Goal: Transaction & Acquisition: Subscribe to service/newsletter

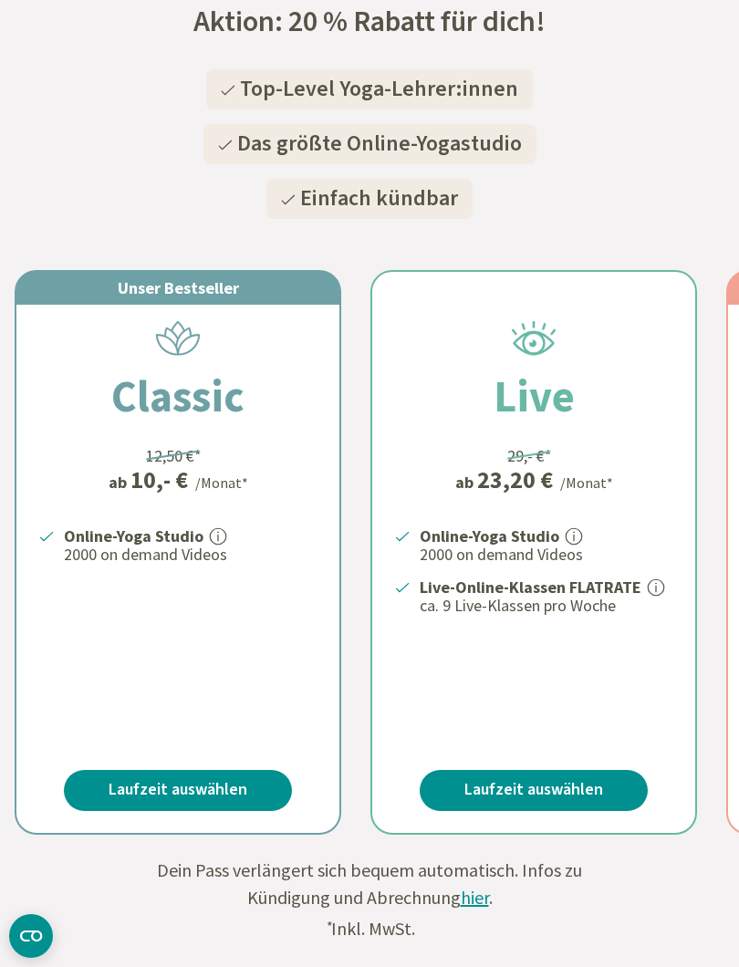
click at [220, 782] on link "Laufzeit auswählen" at bounding box center [178, 790] width 228 height 41
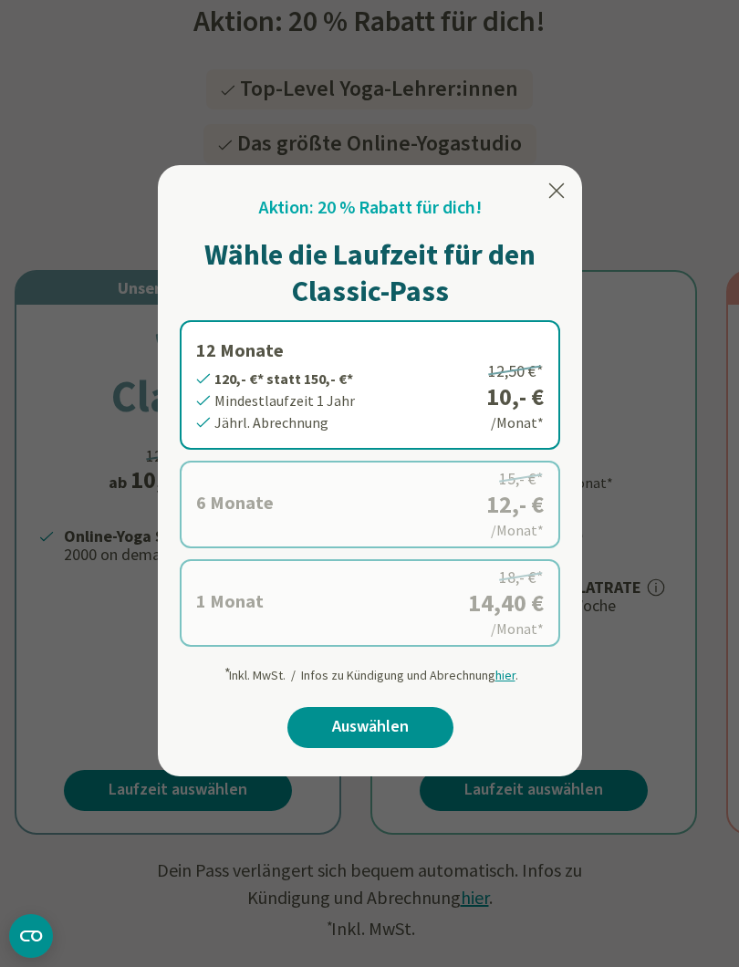
click at [510, 678] on span "hier" at bounding box center [506, 675] width 20 height 16
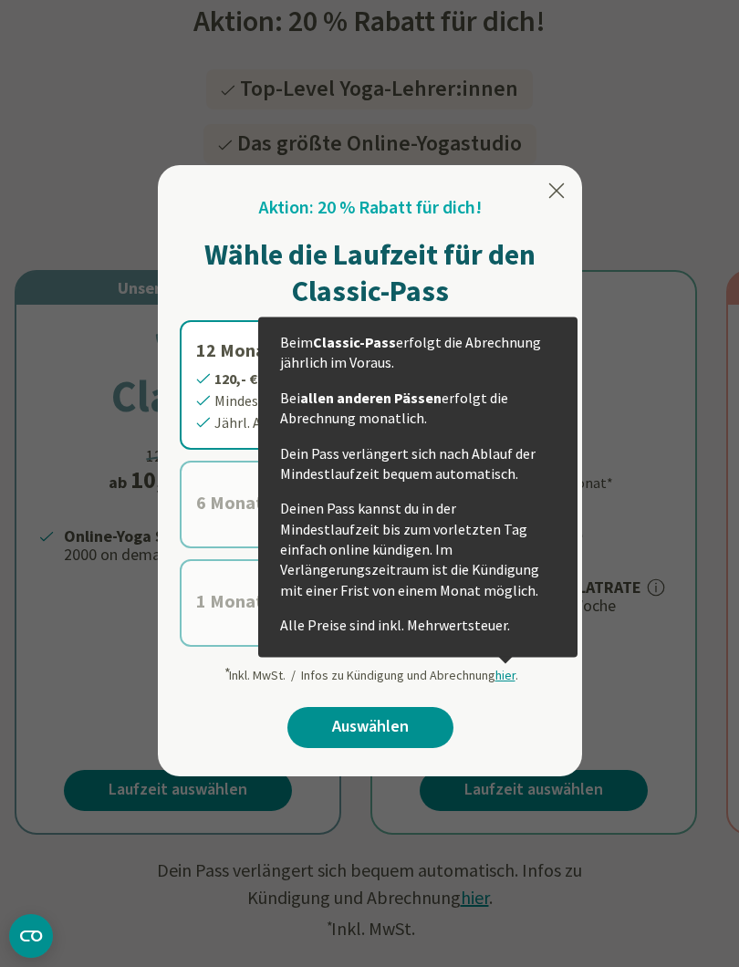
click at [656, 146] on div at bounding box center [369, 483] width 739 height 967
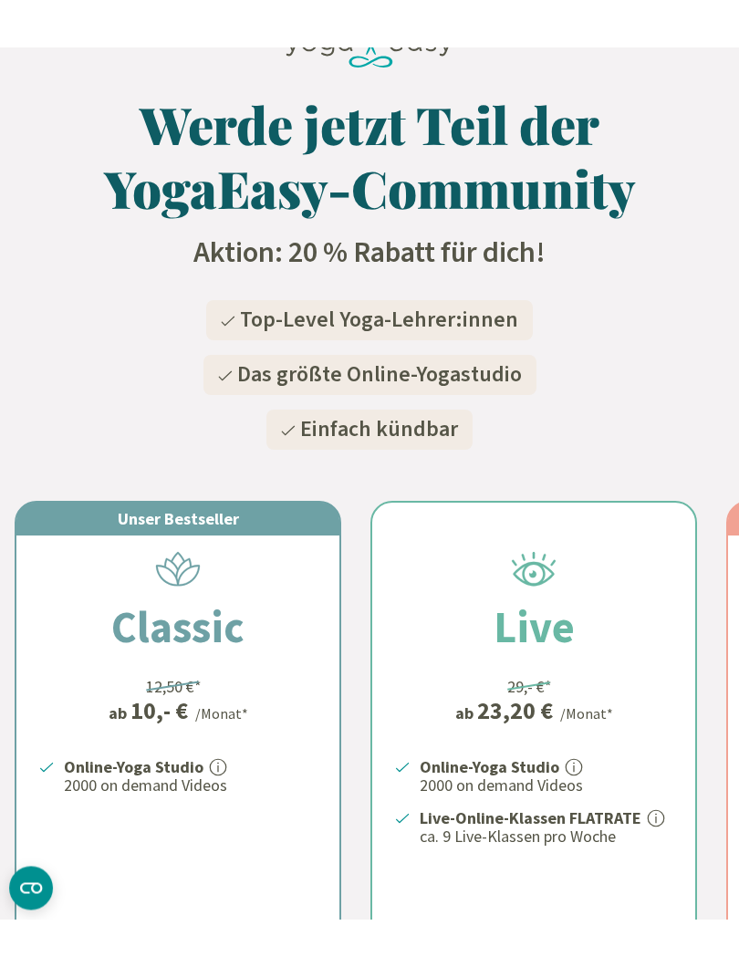
scroll to position [270, 0]
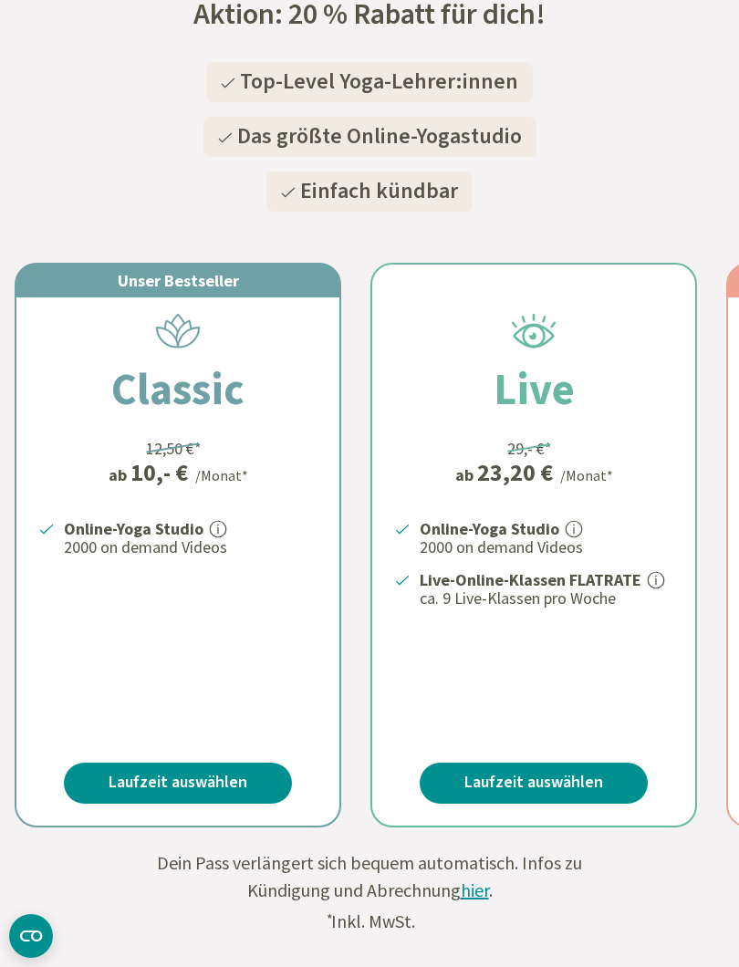
click at [214, 872] on div "Dein Pass verlängert sich bequem automatisch. Infos zu Kündigung und Abrechnung…" at bounding box center [369, 893] width 456 height 86
click at [199, 786] on link "Laufzeit auswählen" at bounding box center [178, 783] width 228 height 41
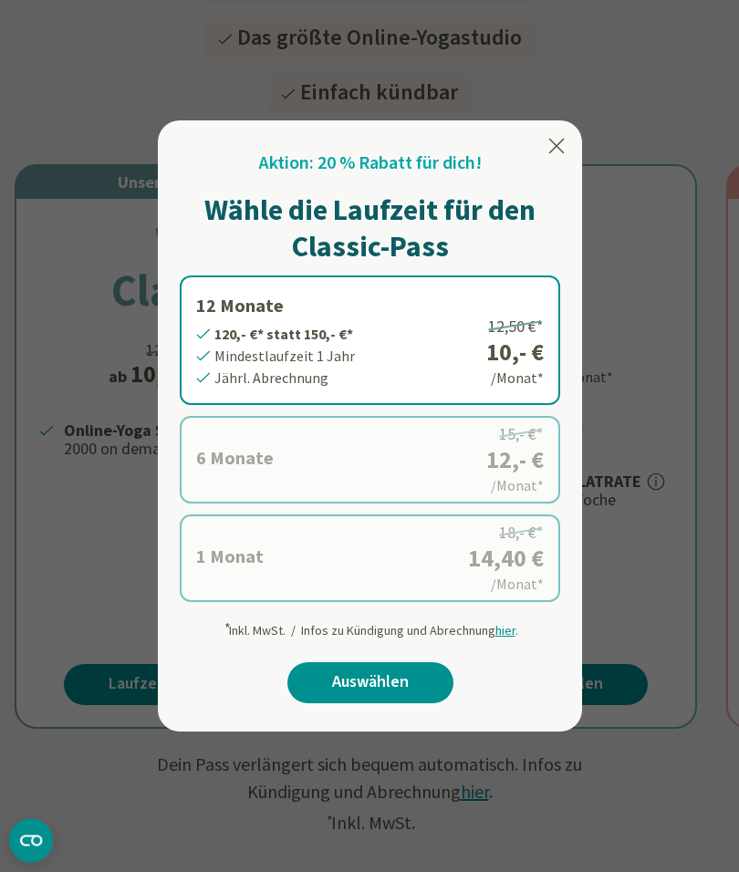
scroll to position [341, 0]
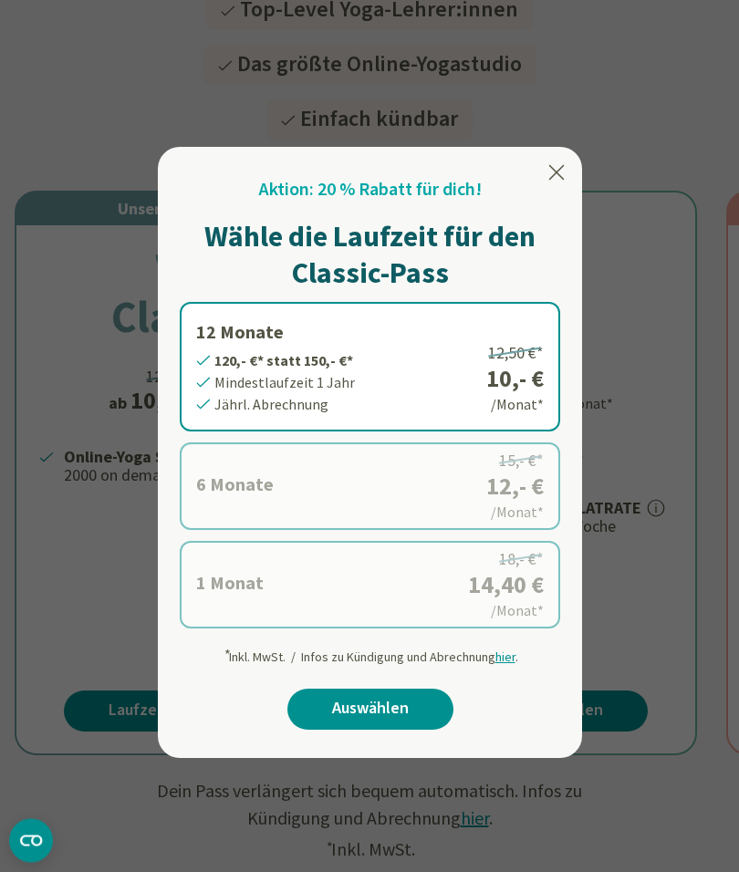
click at [569, 154] on div "Aktion: 20 % Rabatt für dich! Wähle die Laufzeit für den Classic-Pass 12 Monate…" at bounding box center [370, 453] width 424 height 611
click at [563, 168] on icon at bounding box center [557, 173] width 22 height 22
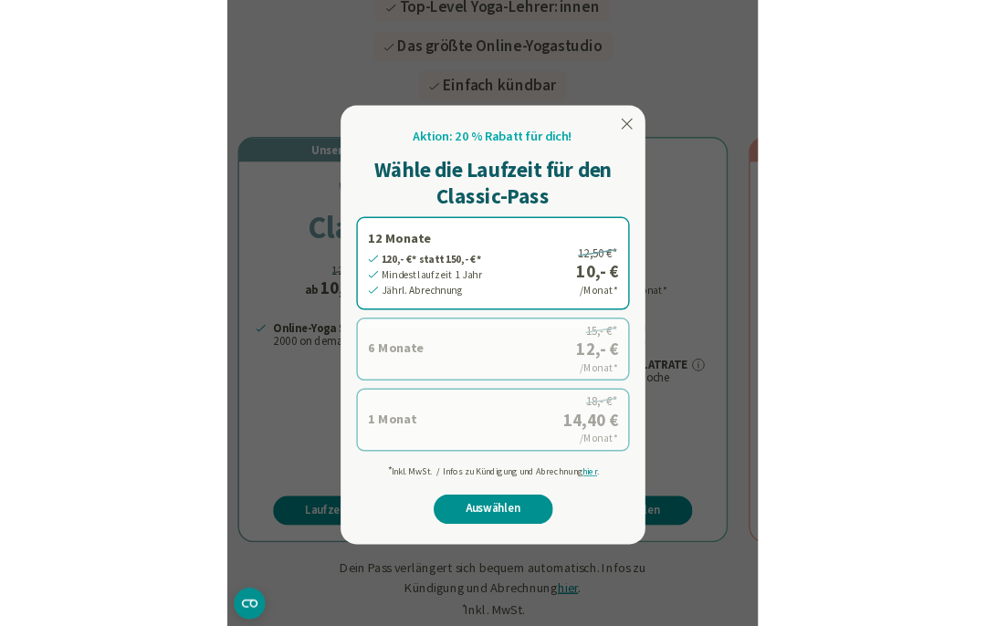
scroll to position [342, 0]
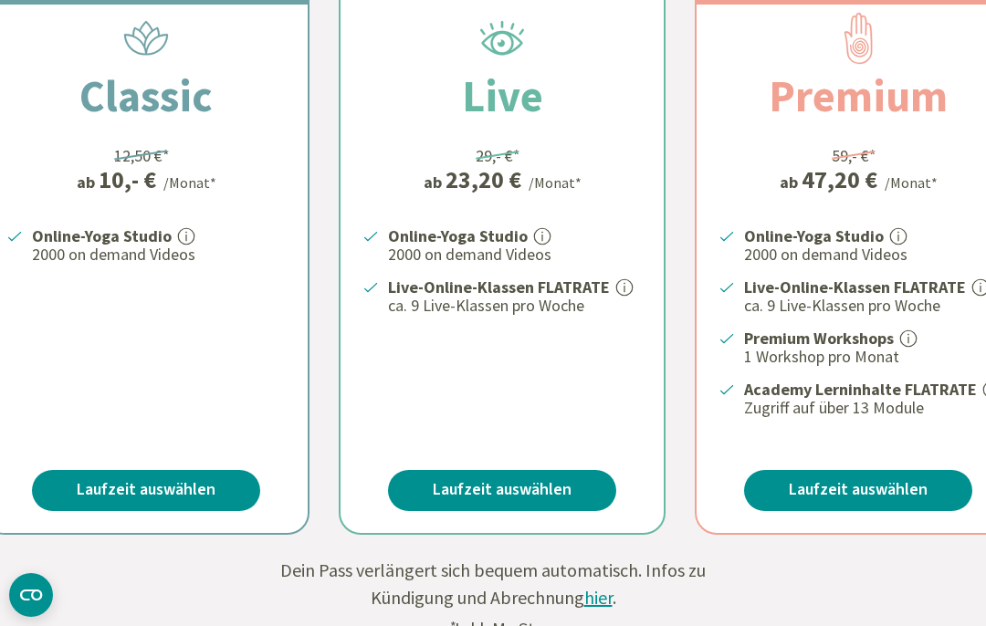
scroll to position [0, 30]
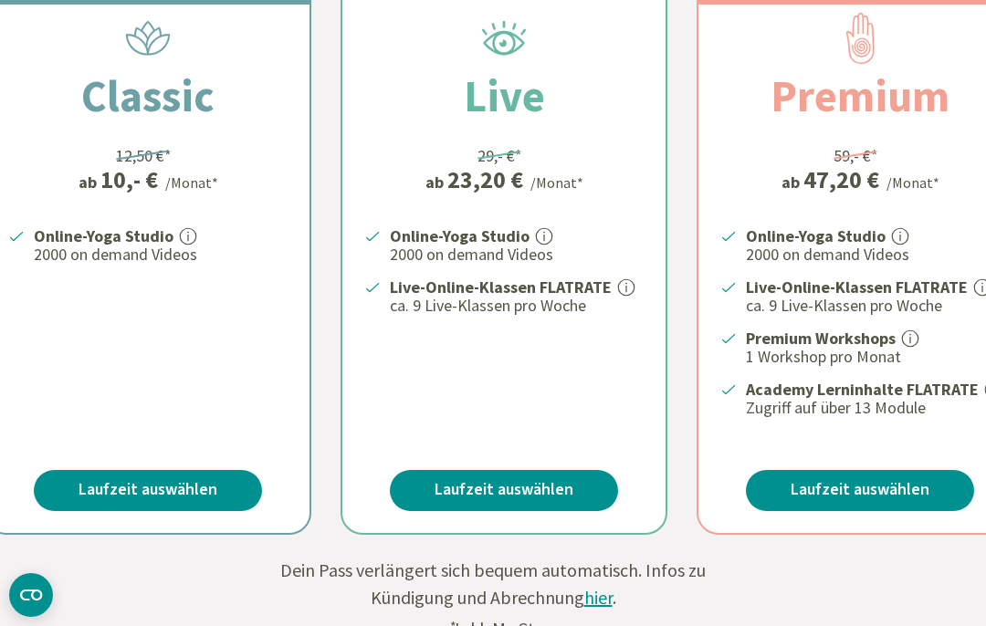
click at [160, 488] on link "Laufzeit auswählen" at bounding box center [148, 490] width 228 height 41
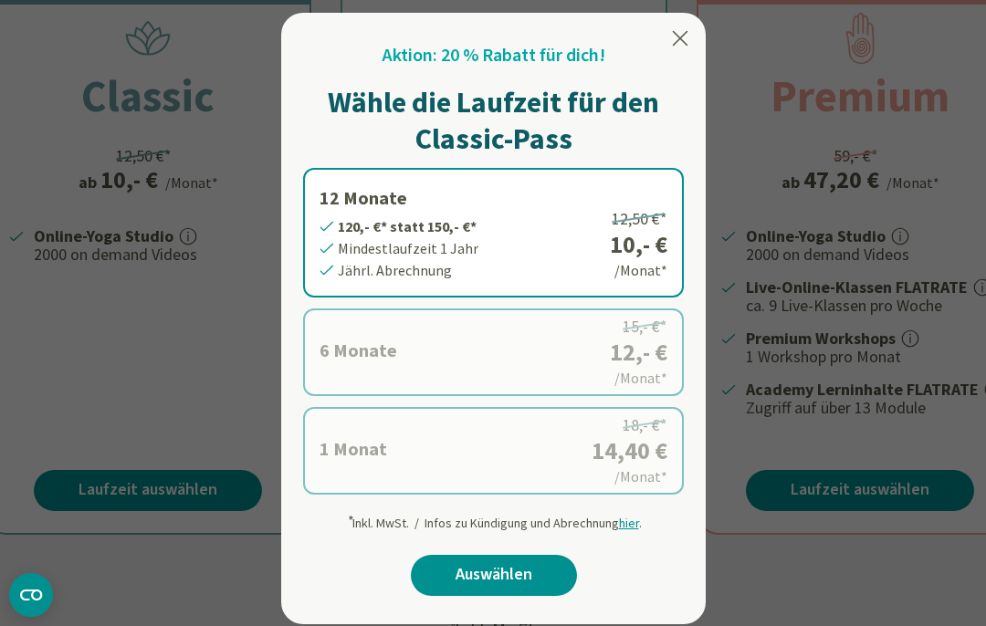
click at [496, 576] on link "Auswählen" at bounding box center [494, 575] width 166 height 41
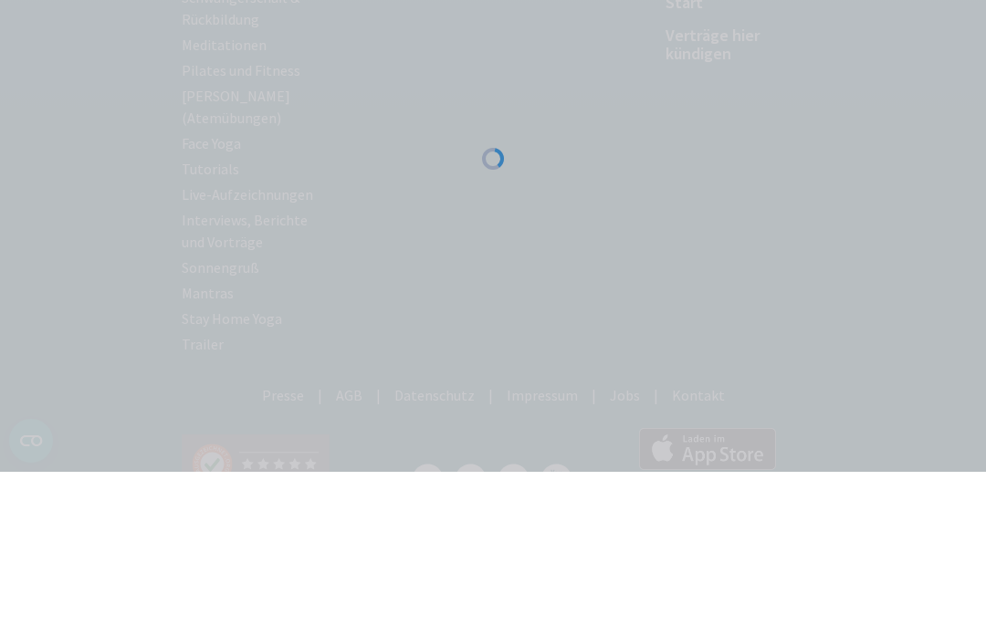
scroll to position [619, 0]
